Goal: Check status: Check status

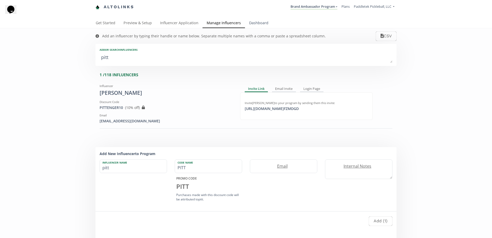
click at [258, 21] on link "Dashboard" at bounding box center [259, 23] width 28 height 10
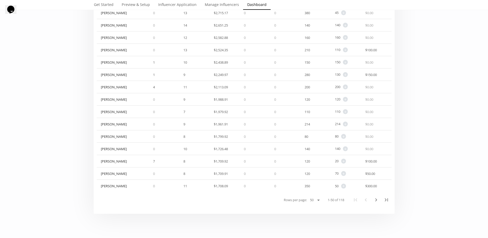
scroll to position [587, 0]
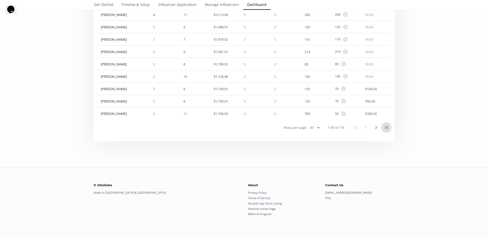
click at [389, 127] on icon "Last Page" at bounding box center [386, 127] width 6 height 6
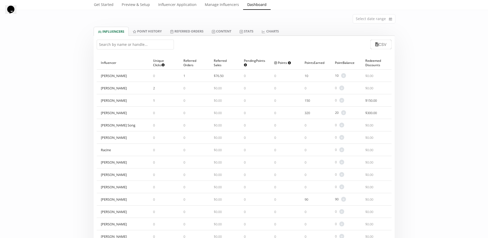
scroll to position [0, 0]
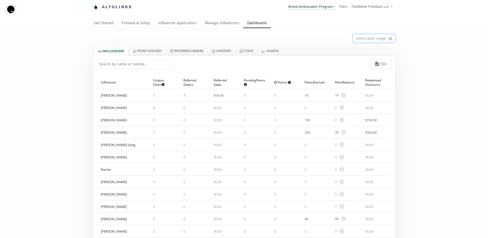
click at [376, 42] on input at bounding box center [374, 38] width 42 height 9
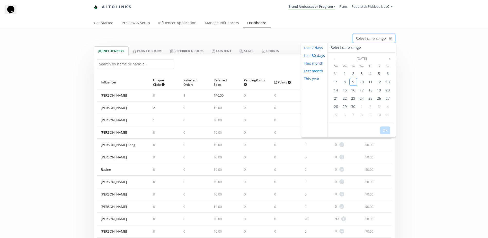
click at [415, 41] on div "Select date range INFLUENCERS Point HISTORY Referred Orders Content Stats CHART…" at bounding box center [244, 180] width 488 height 304
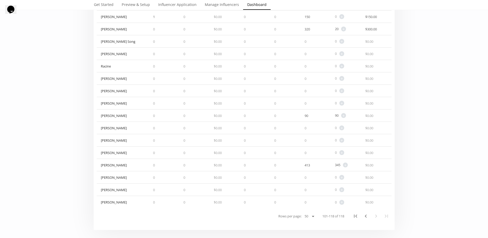
scroll to position [103, 0]
click at [368, 217] on icon "Previous Page" at bounding box center [366, 216] width 6 height 6
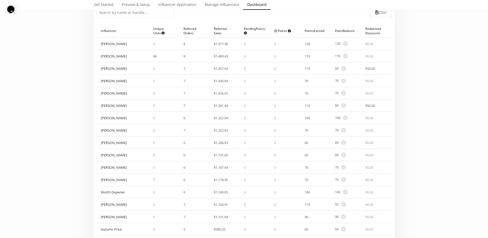
scroll to position [0, 0]
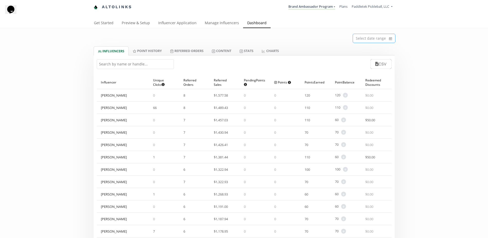
click at [385, 39] on input at bounding box center [374, 38] width 42 height 9
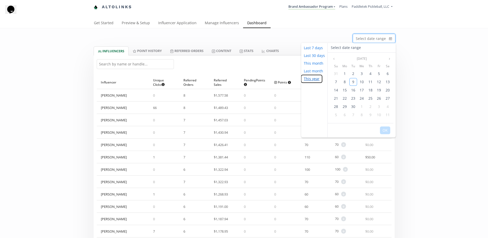
click at [314, 79] on button "This year" at bounding box center [311, 79] width 21 height 8
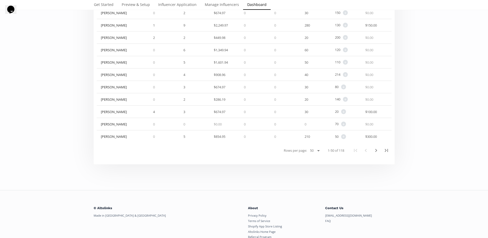
scroll to position [587, 0]
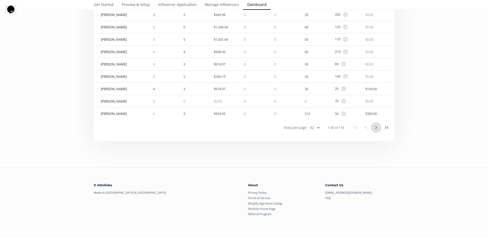
click at [371, 127] on button "Next Page" at bounding box center [376, 127] width 10 height 10
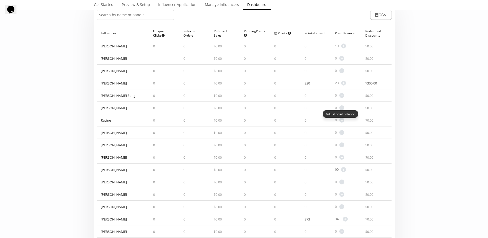
scroll to position [166, 0]
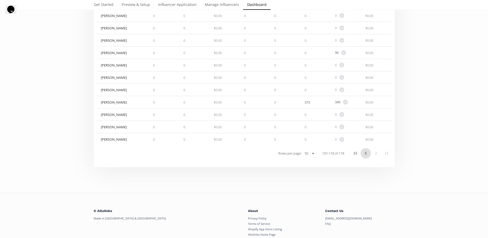
click at [363, 152] on icon "Previous Page" at bounding box center [366, 153] width 6 height 6
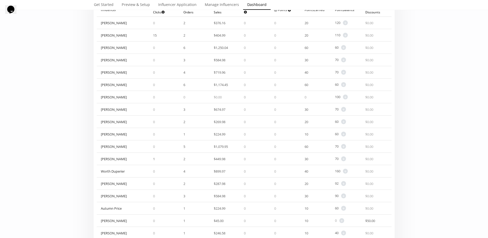
scroll to position [63, 0]
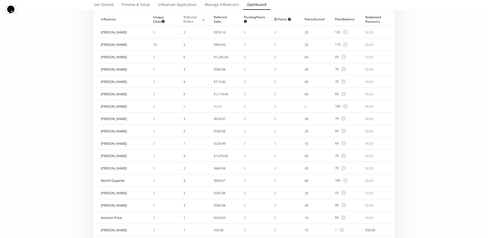
click at [202, 21] on span "▲" at bounding box center [203, 18] width 4 height 5
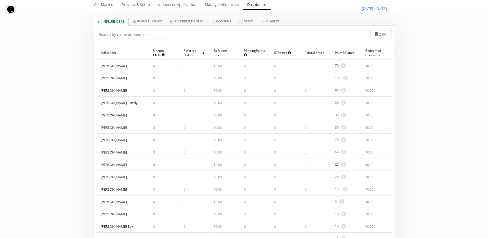
scroll to position [0, 0]
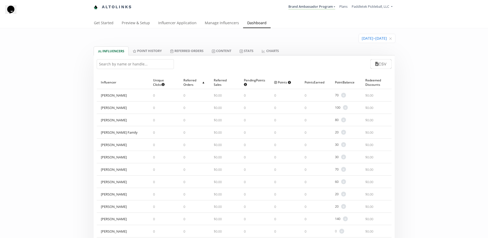
click at [202, 84] on span "▲" at bounding box center [203, 81] width 4 height 5
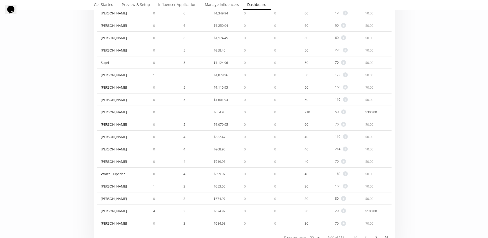
scroll to position [489, 0]
click at [378, 226] on icon "Next Page" at bounding box center [376, 225] width 6 height 6
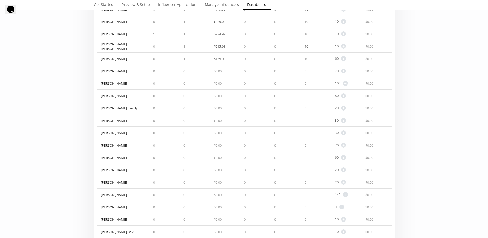
scroll to position [514, 0]
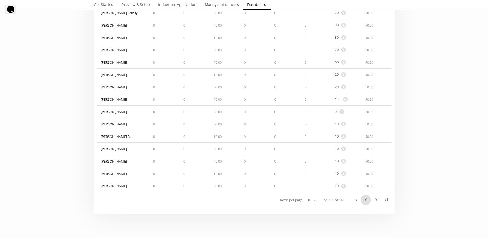
click at [370, 198] on button "Previous Page" at bounding box center [366, 199] width 10 height 10
click at [383, 198] on icon "Last Page" at bounding box center [386, 199] width 6 height 6
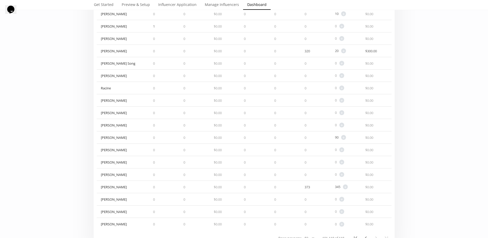
scroll to position [89, 0]
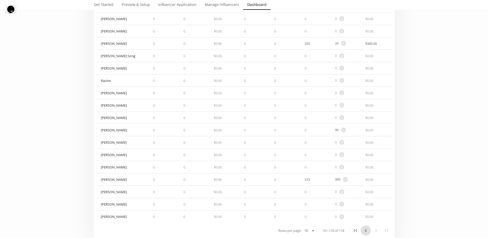
click at [365, 229] on icon "Previous Page" at bounding box center [366, 230] width 6 height 6
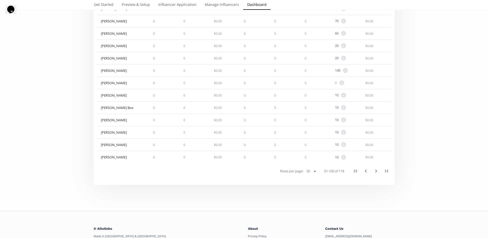
scroll to position [577, 0]
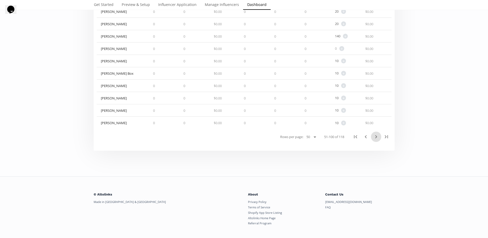
click at [375, 139] on icon "Next Page" at bounding box center [376, 136] width 6 height 6
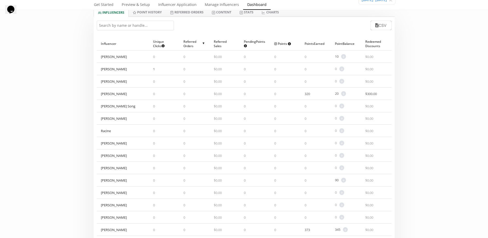
scroll to position [37, 0]
